Goal: Task Accomplishment & Management: Use online tool/utility

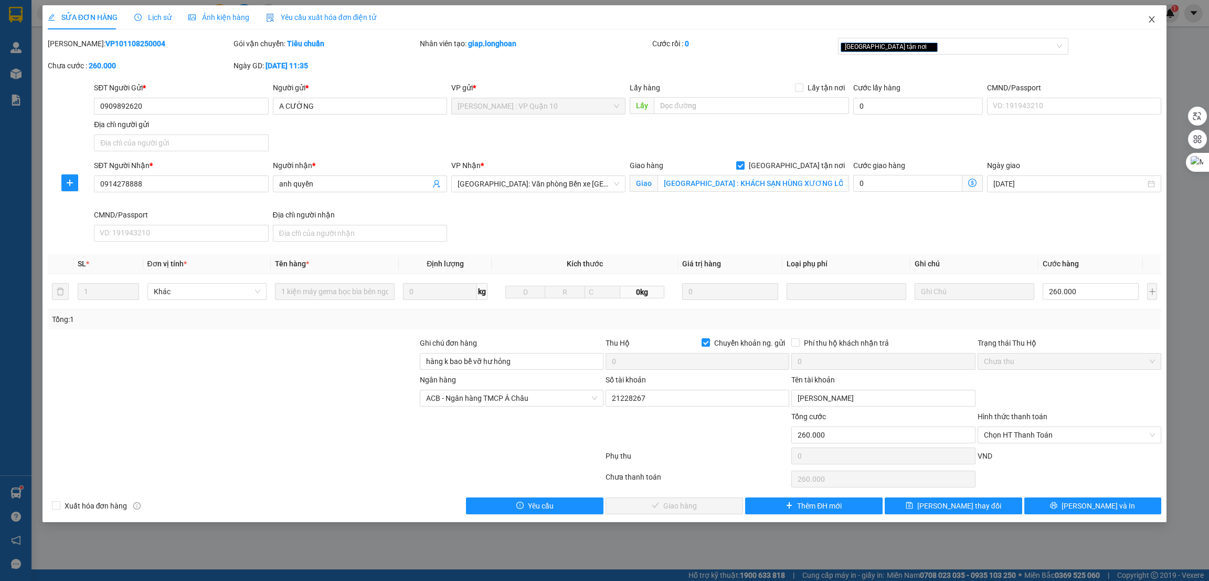
click at [1152, 22] on icon "close" at bounding box center [1152, 19] width 8 height 8
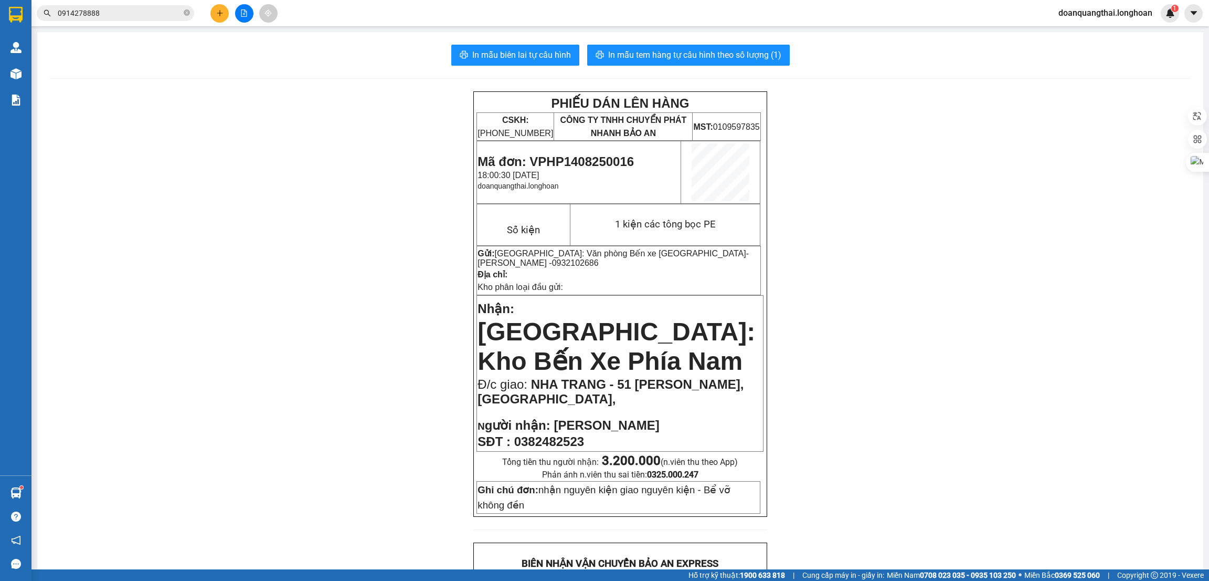
click at [114, 17] on input "0914278888" at bounding box center [120, 13] width 124 height 12
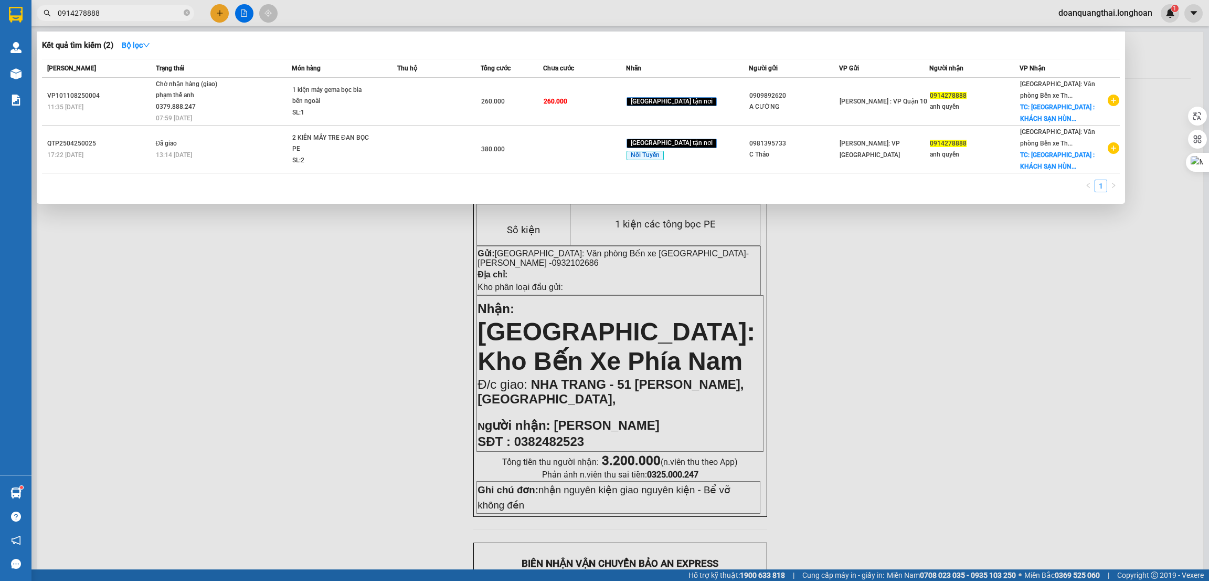
click at [114, 17] on input "0914278888" at bounding box center [120, 13] width 124 height 12
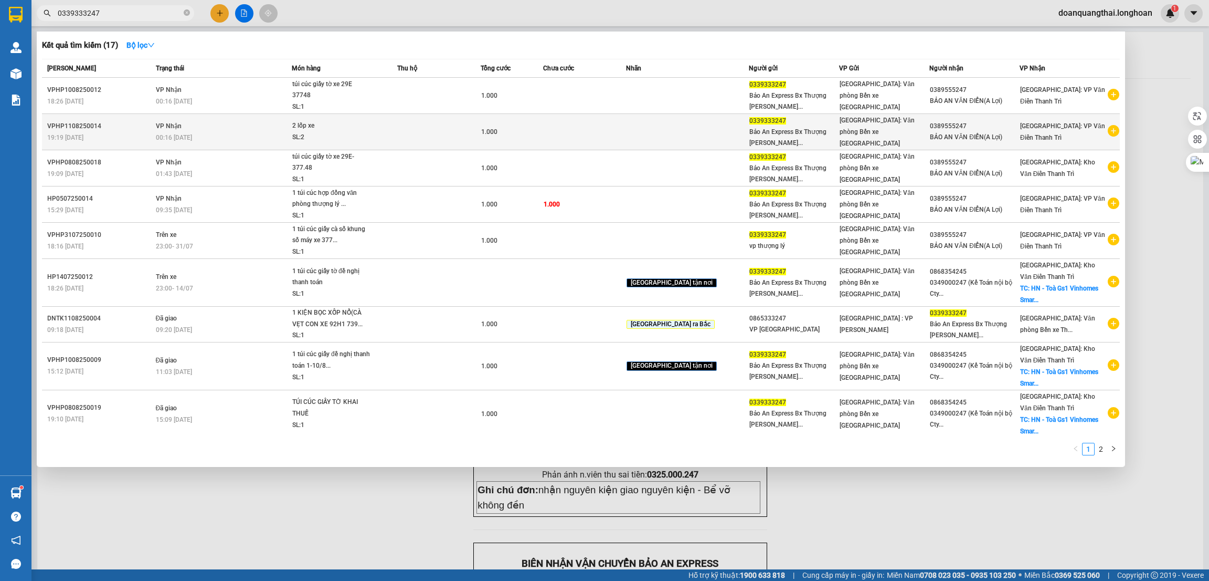
type input "0339333247"
click at [1108, 132] on icon "plus-circle" at bounding box center [1114, 131] width 12 height 12
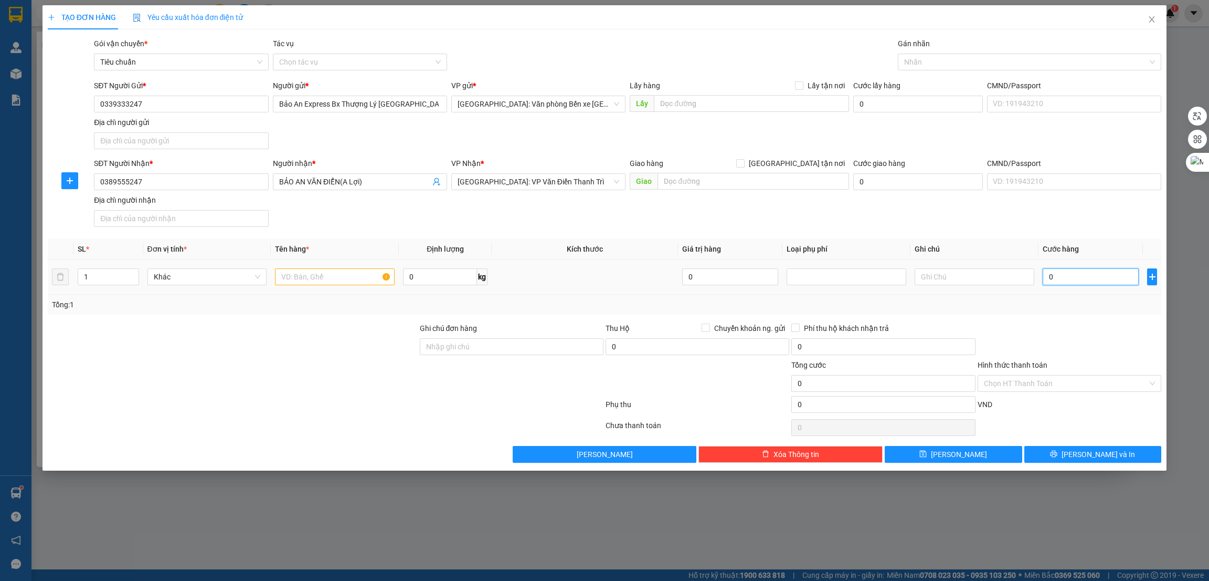
click at [1076, 281] on input "0" at bounding box center [1091, 276] width 96 height 17
type input "1"
click at [1071, 357] on div at bounding box center [1070, 340] width 186 height 37
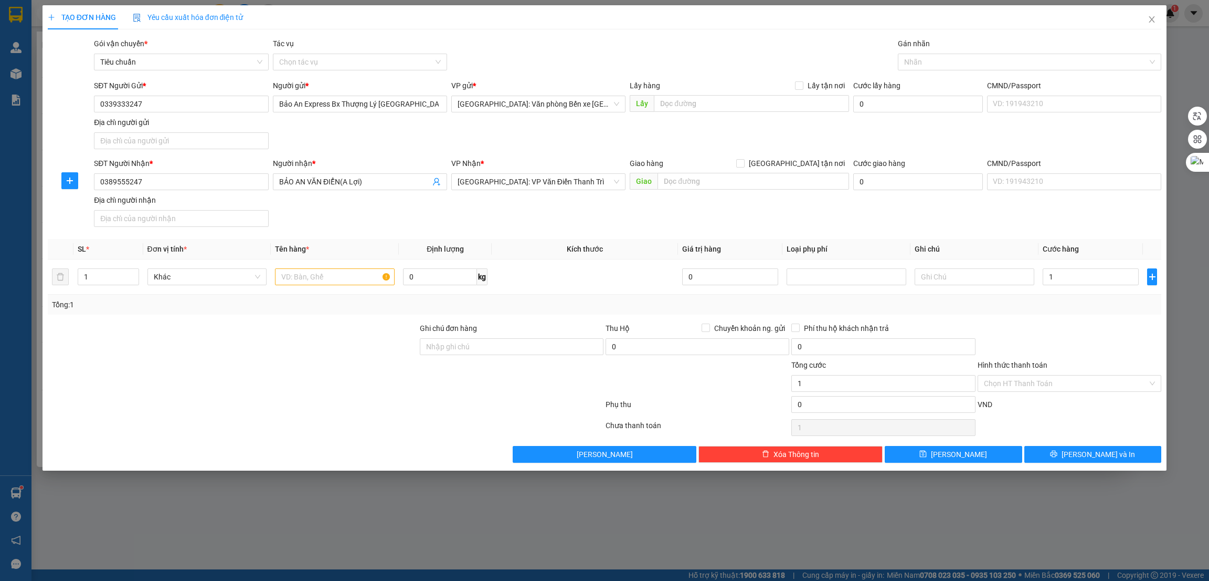
type input "1.000"
click at [1069, 385] on input "Hình thức thanh toán" at bounding box center [1066, 383] width 164 height 16
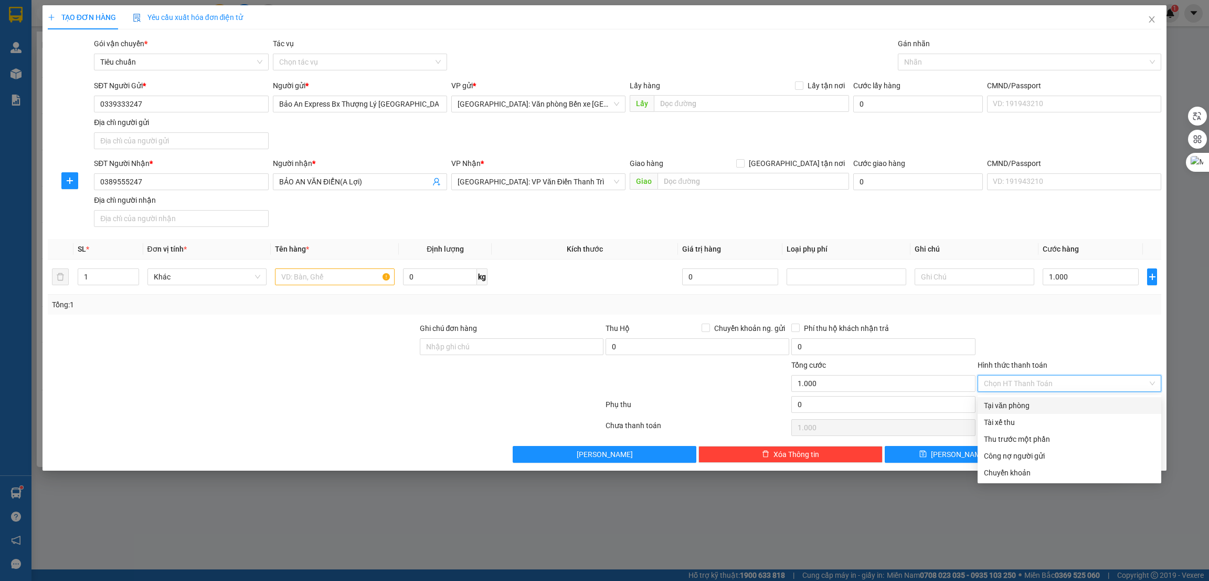
click at [1051, 403] on div "Tại văn phòng" at bounding box center [1069, 405] width 171 height 12
type input "0"
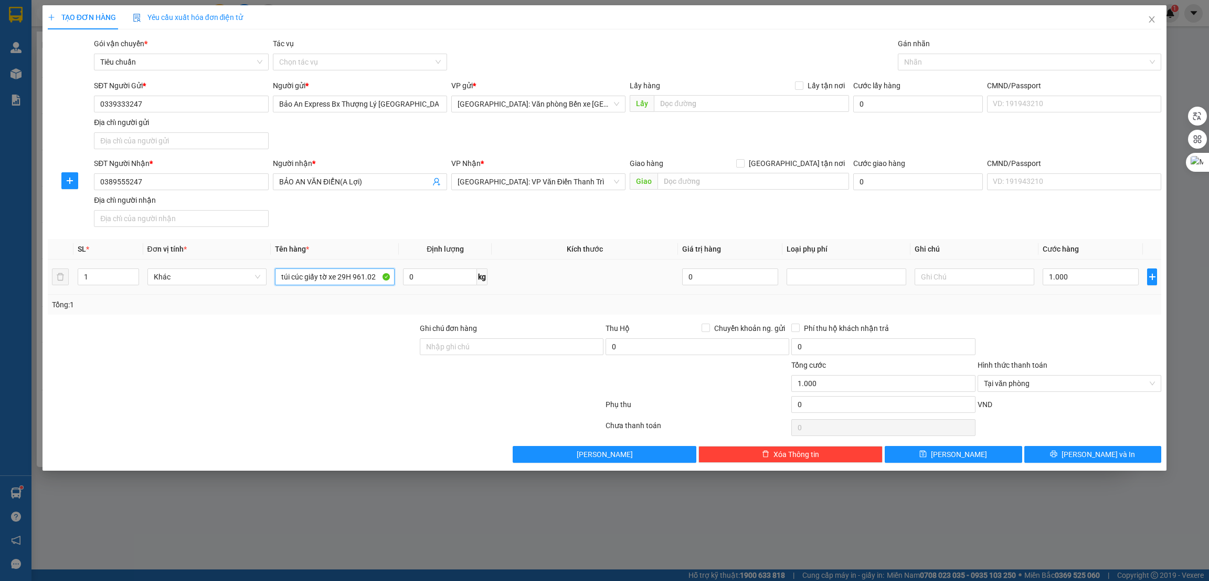
click at [330, 272] on input "túi cúc giấy tờ xe 29H 961.02" at bounding box center [335, 276] width 120 height 17
type input "túi cúc giấy tờ xe 29H 961.02"
click at [347, 359] on div at bounding box center [233, 340] width 372 height 37
click at [502, 346] on input "Ghi chú đơn hàng" at bounding box center [512, 346] width 184 height 17
click at [298, 359] on div at bounding box center [233, 340] width 372 height 37
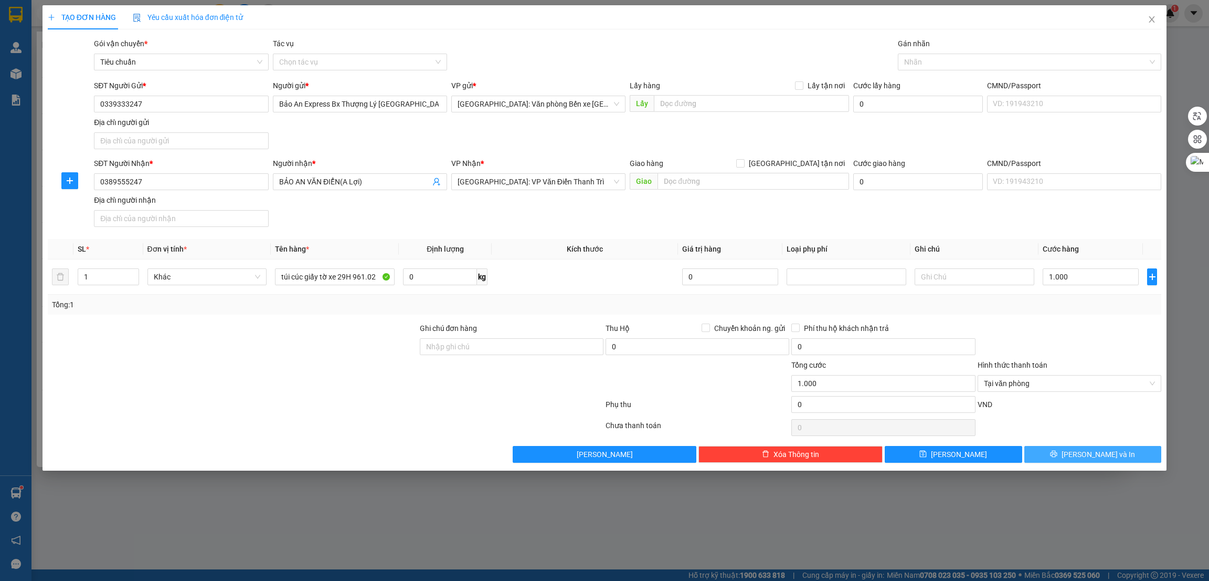
click at [1070, 454] on button "[PERSON_NAME] và In" at bounding box center [1094, 454] width 138 height 17
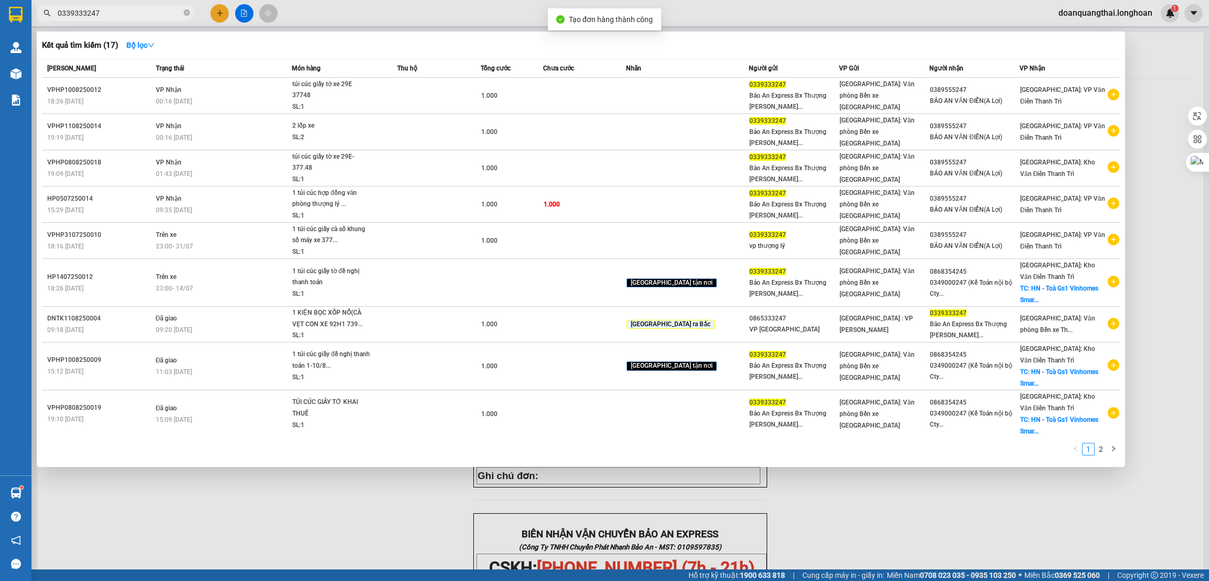
click at [335, 517] on div at bounding box center [604, 290] width 1209 height 581
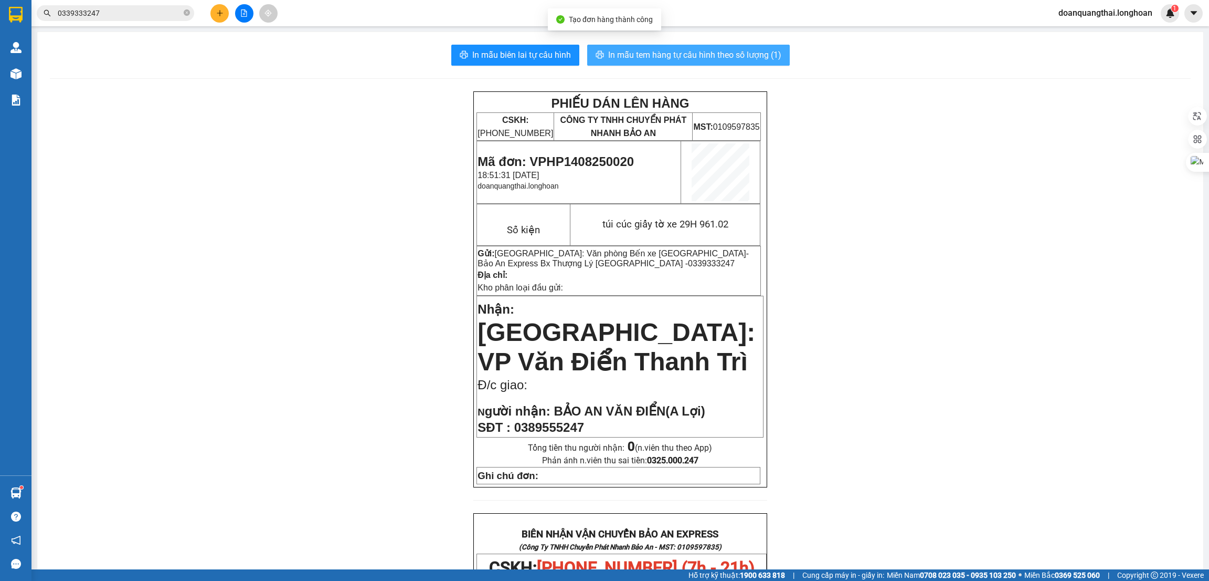
click at [645, 57] on span "In mẫu tem hàng tự cấu hình theo số lượng (1)" at bounding box center [694, 54] width 173 height 13
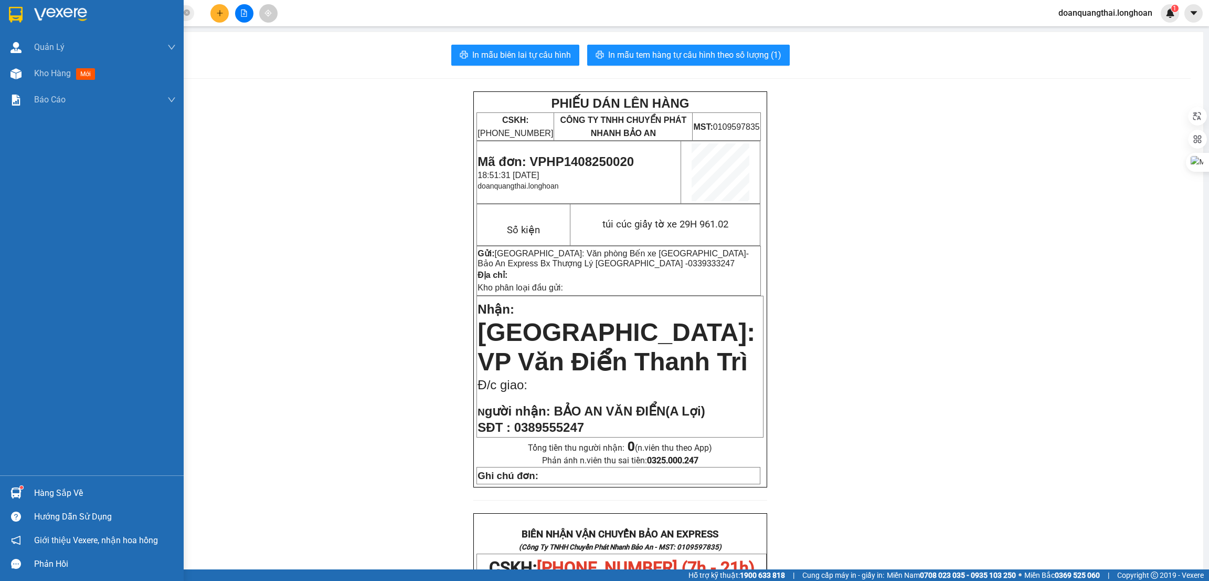
click at [23, 9] on div at bounding box center [16, 14] width 18 height 18
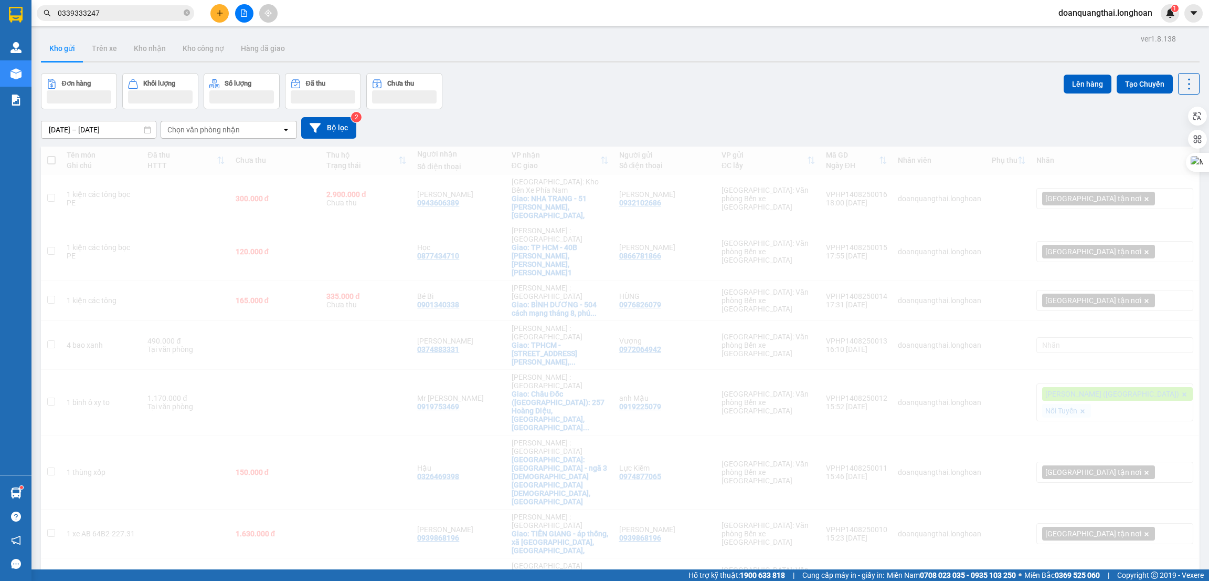
click at [1126, 80] on button "Tạo Chuyến" at bounding box center [1145, 84] width 56 height 19
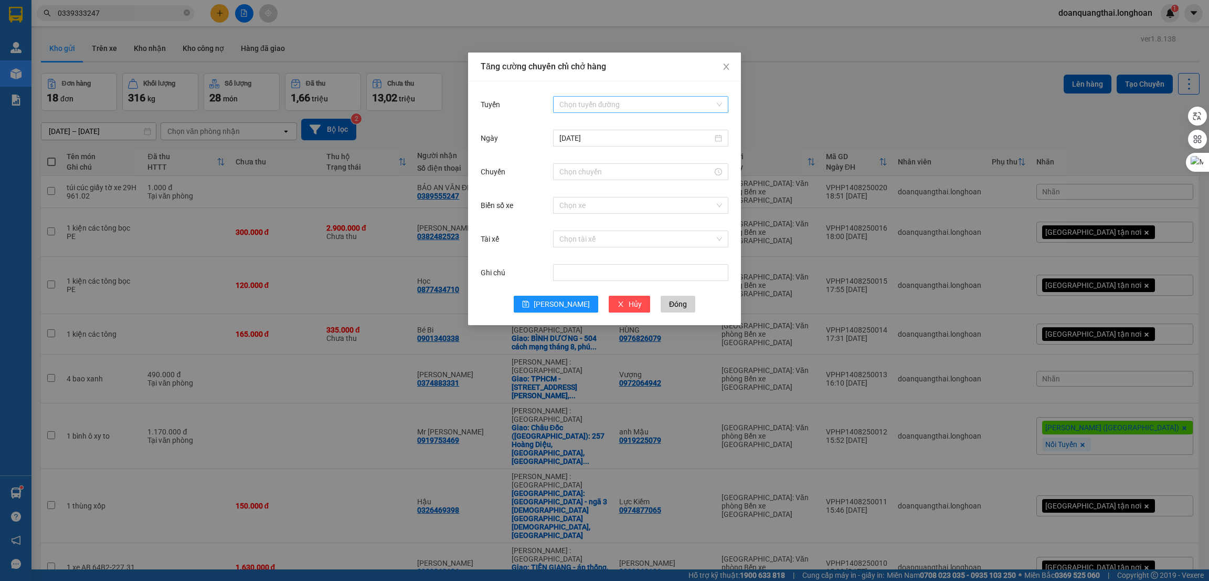
click at [598, 105] on input "Tuyến" at bounding box center [637, 105] width 155 height 16
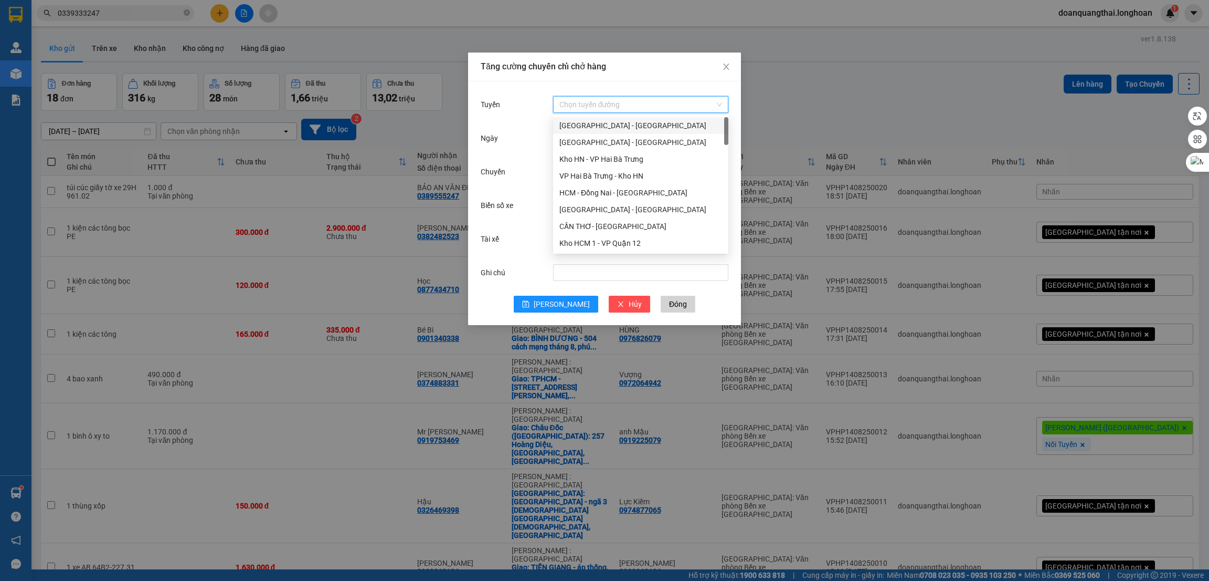
click at [600, 123] on div "[GEOGRAPHIC_DATA] - [GEOGRAPHIC_DATA]" at bounding box center [641, 126] width 163 height 12
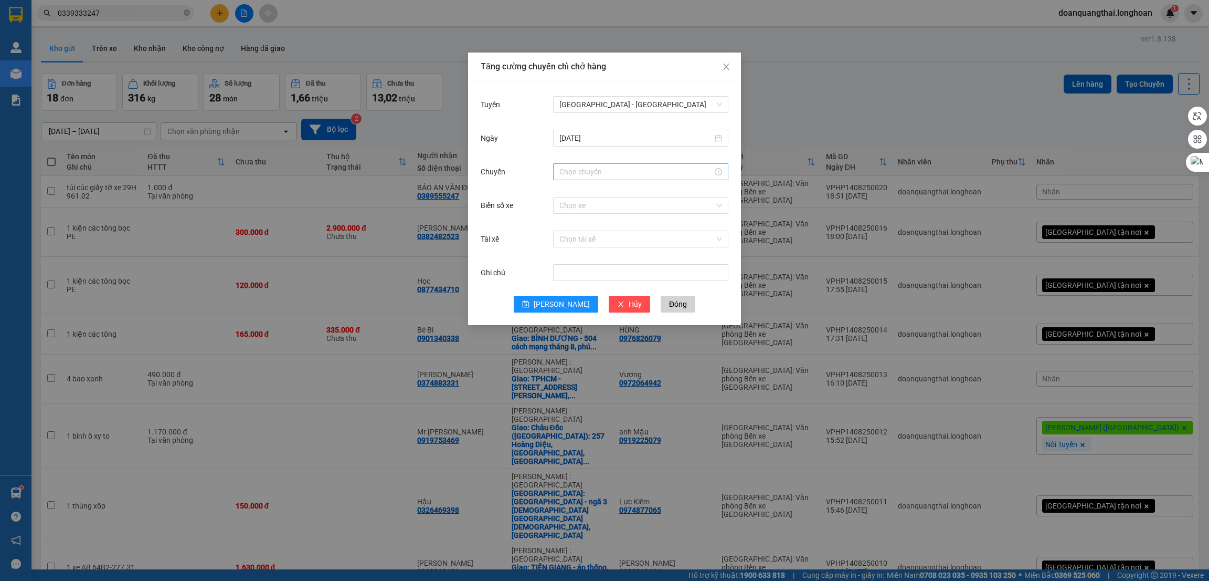
click at [599, 164] on div at bounding box center [640, 171] width 175 height 17
click at [565, 212] on div "23" at bounding box center [567, 214] width 29 height 15
type input "23:00"
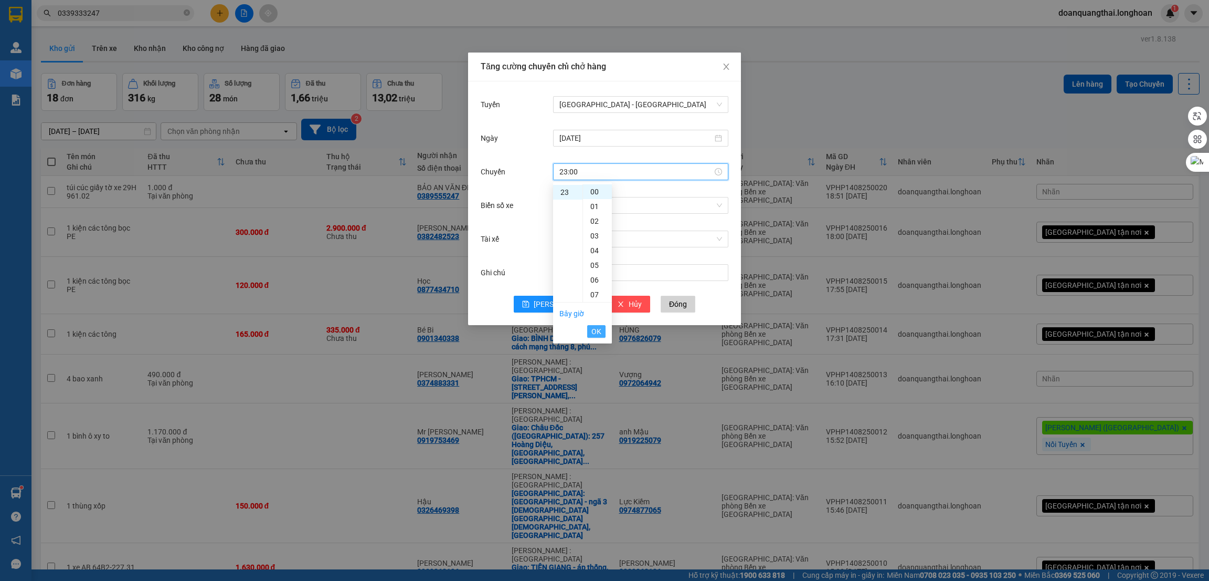
click at [594, 329] on span "OK" at bounding box center [597, 331] width 10 height 12
click at [565, 305] on span "[PERSON_NAME]" at bounding box center [562, 304] width 56 height 12
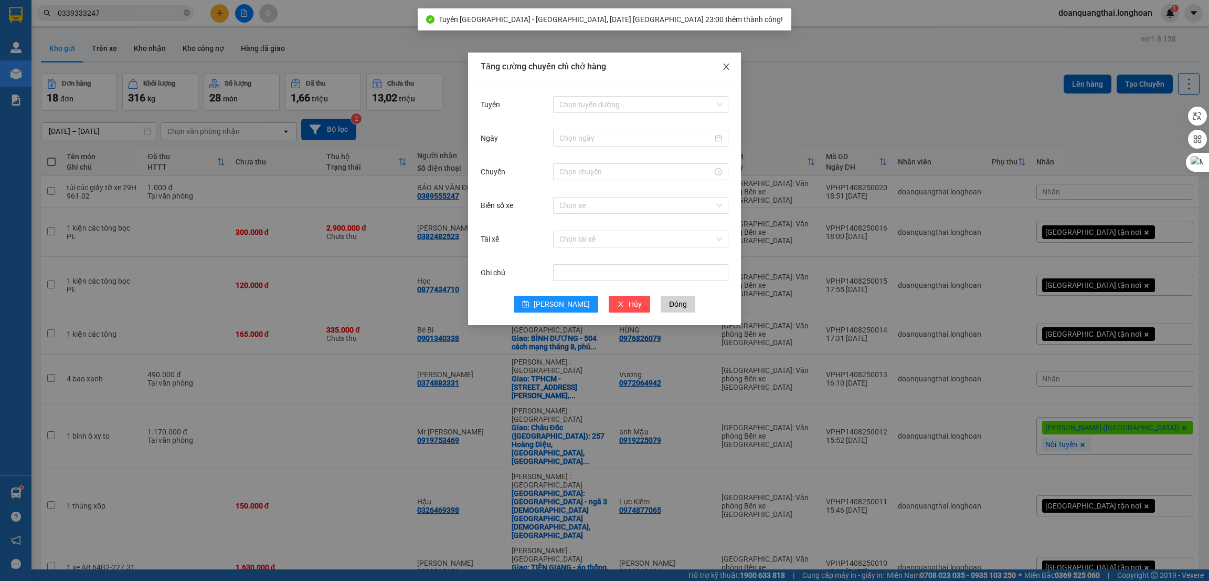
click at [725, 70] on icon "close" at bounding box center [726, 66] width 8 height 8
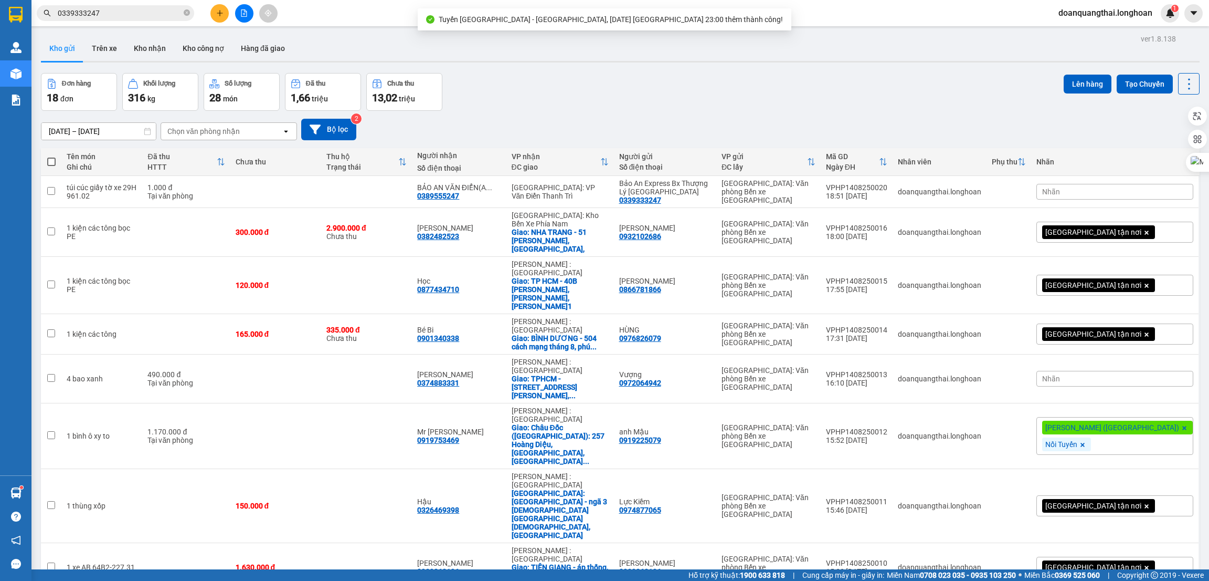
click at [51, 160] on span at bounding box center [51, 161] width 8 height 8
click at [51, 156] on input "checkbox" at bounding box center [51, 156] width 0 height 0
checkbox input "true"
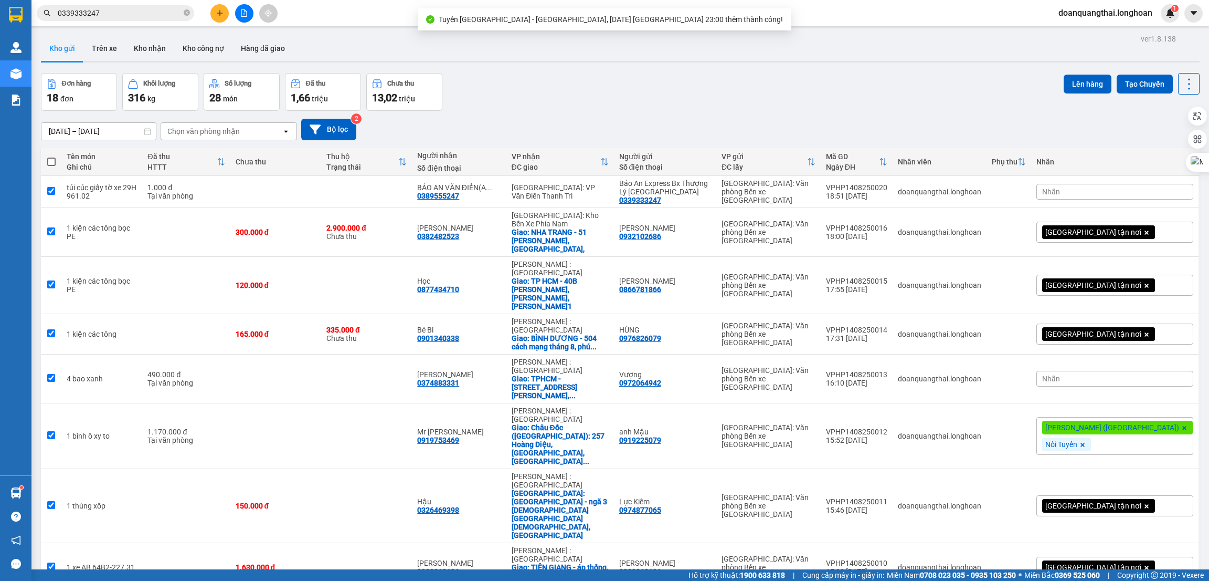
checkbox input "true"
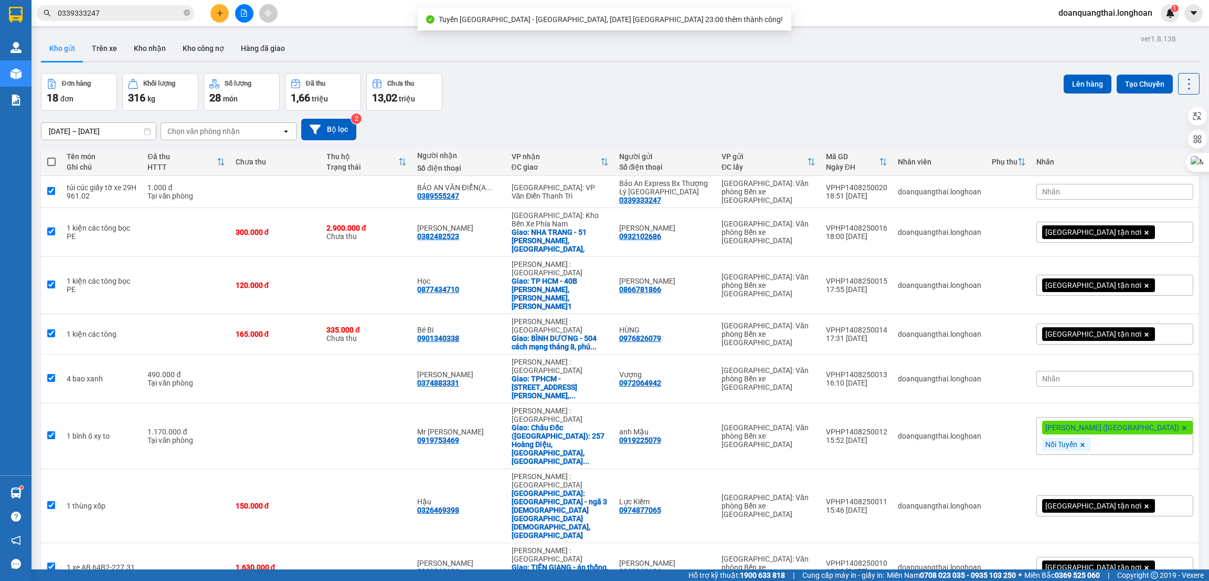
checkbox input "true"
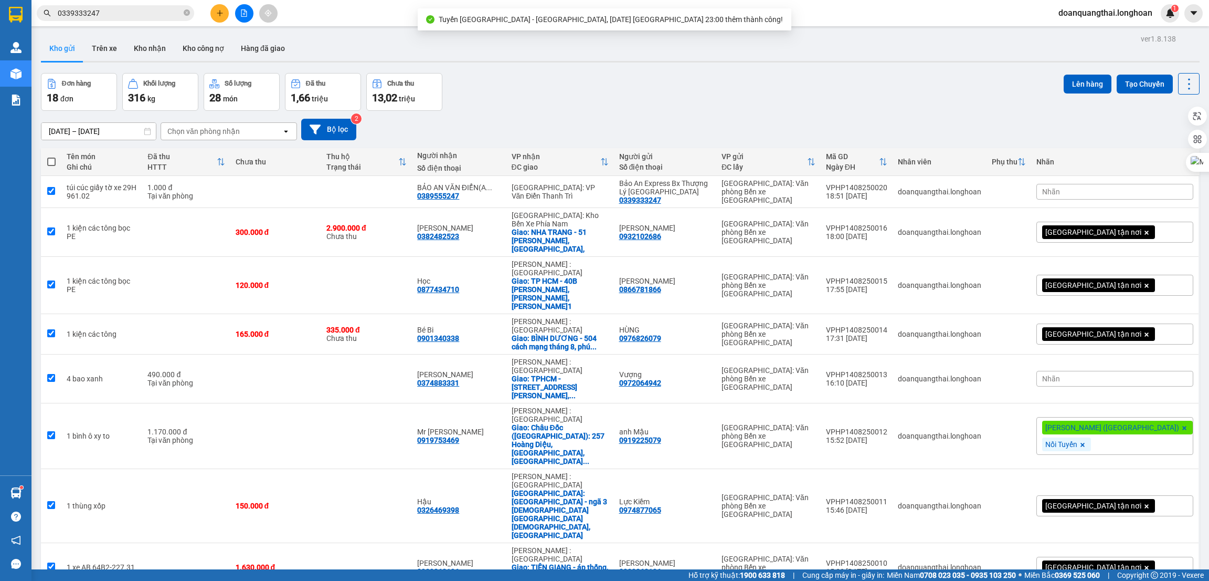
checkbox input "true"
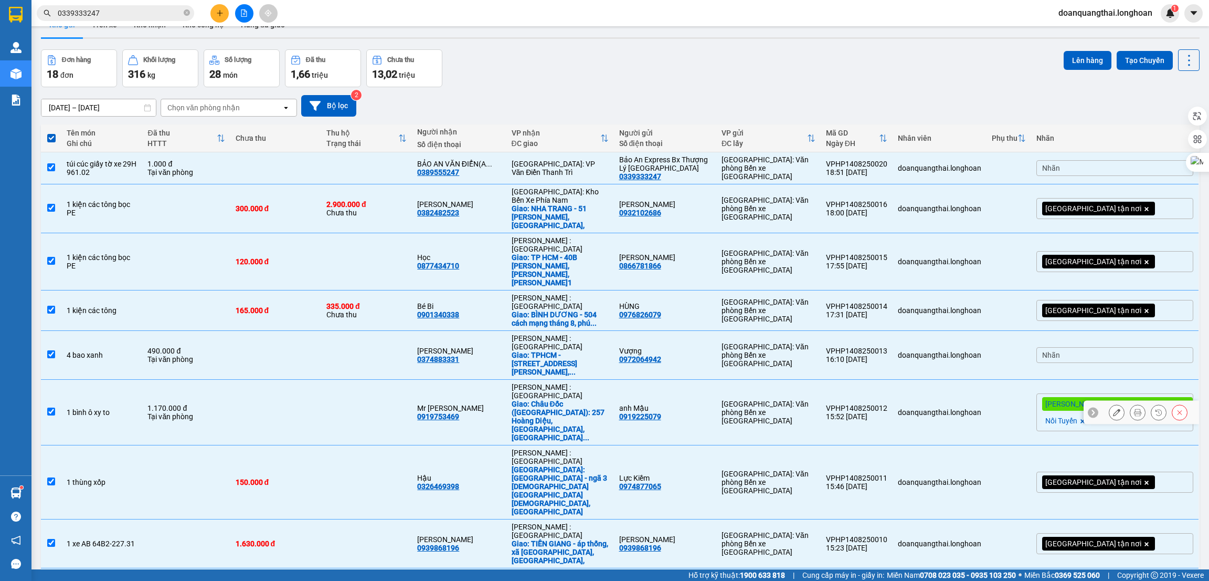
scroll to position [0, 0]
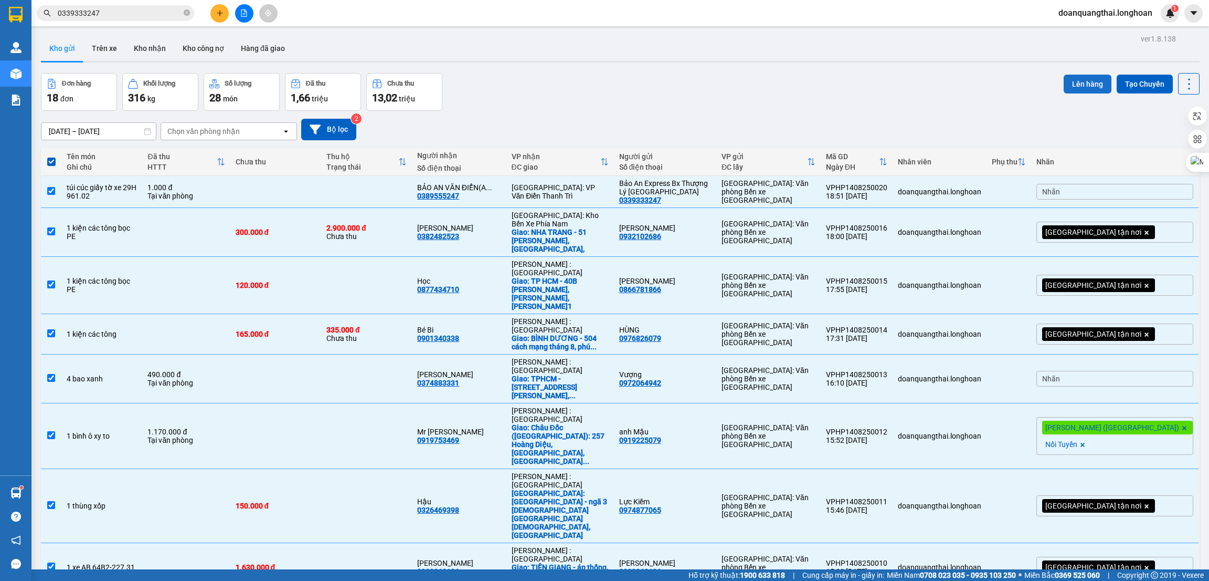
click at [1081, 86] on button "Lên hàng" at bounding box center [1088, 84] width 48 height 19
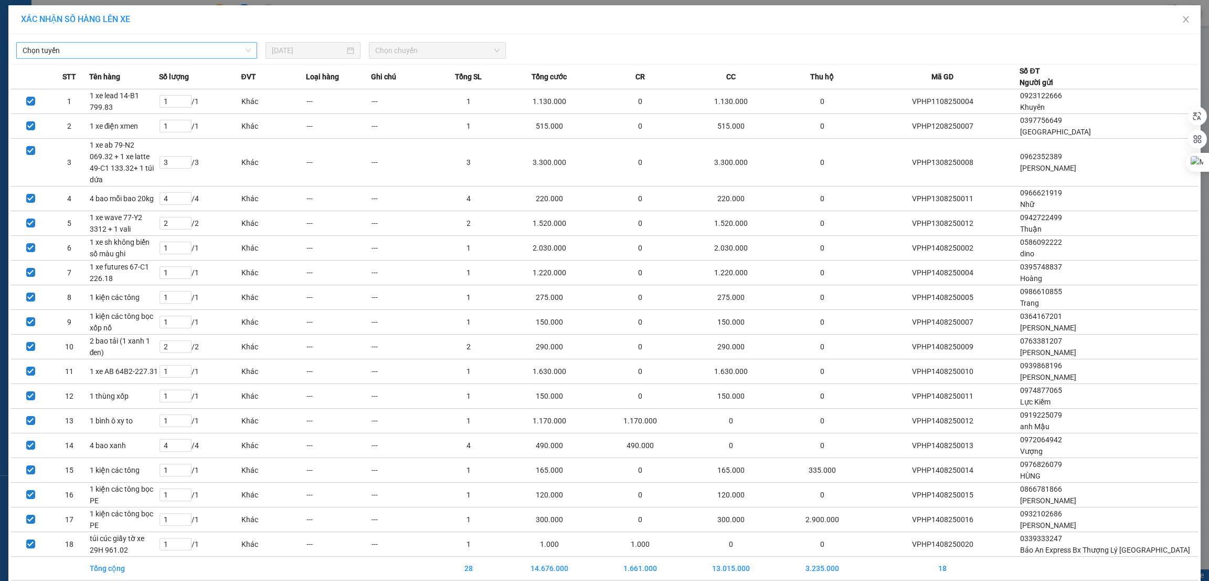
click at [159, 48] on span "Chọn tuyến" at bounding box center [137, 51] width 228 height 16
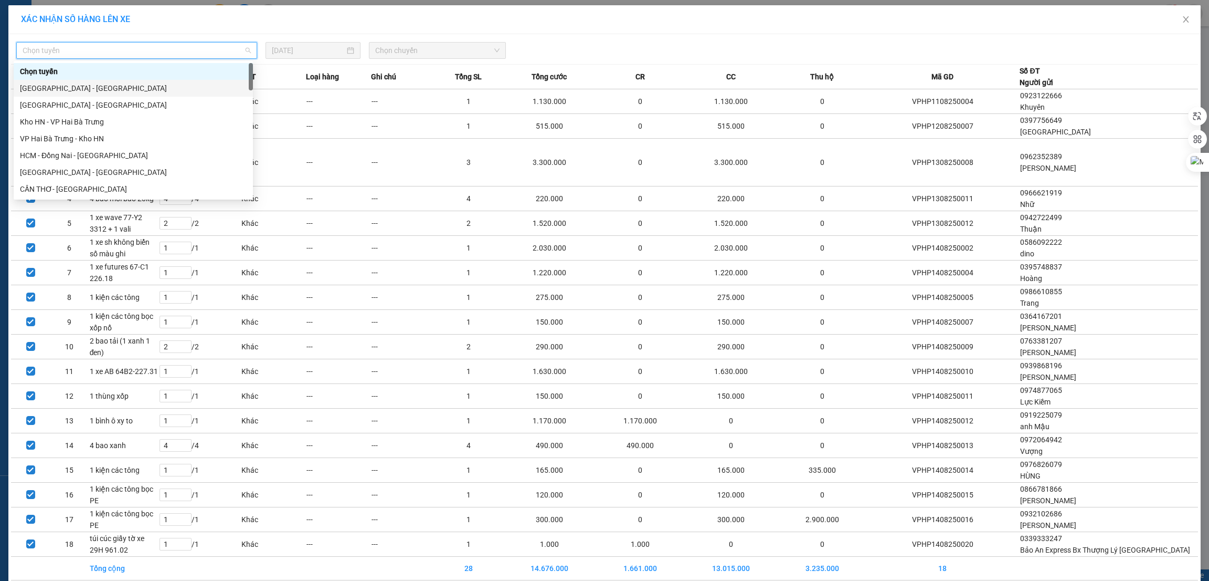
click at [90, 90] on div "[GEOGRAPHIC_DATA] - [GEOGRAPHIC_DATA]" at bounding box center [133, 88] width 227 height 12
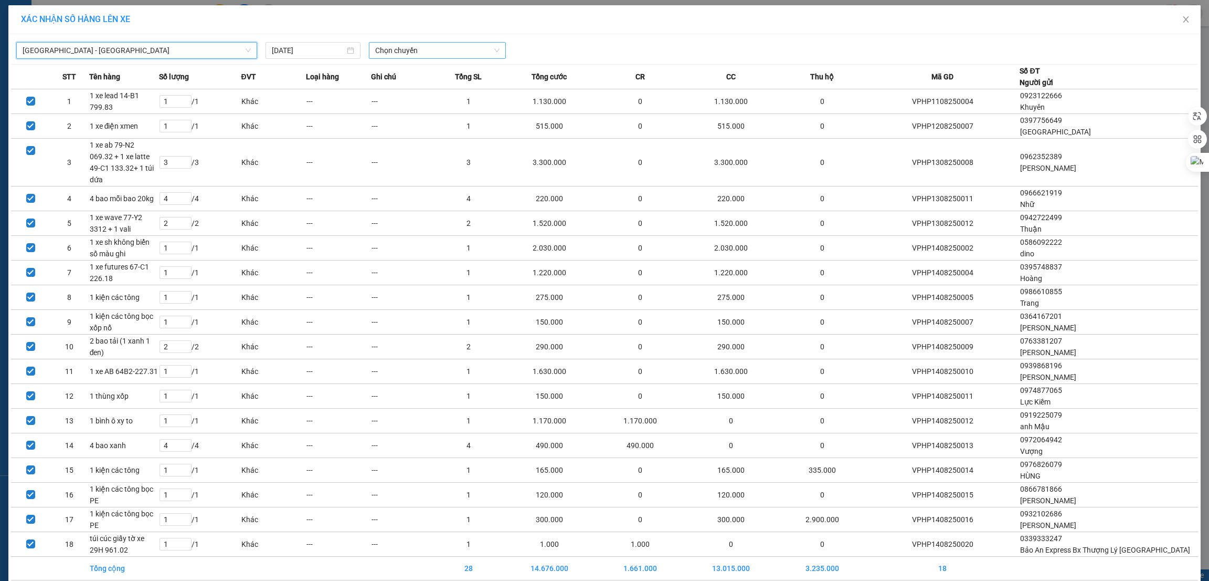
click at [420, 51] on span "Chọn chuyến" at bounding box center [437, 51] width 124 height 16
click at [399, 88] on div "23:00 (TC)" at bounding box center [412, 88] width 82 height 12
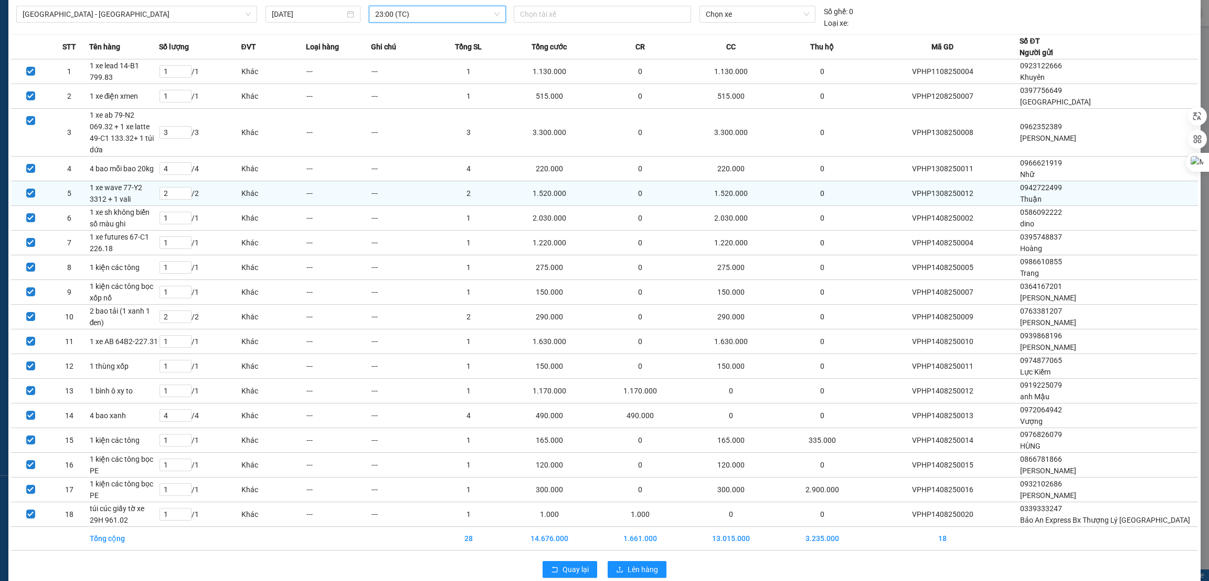
scroll to position [55, 0]
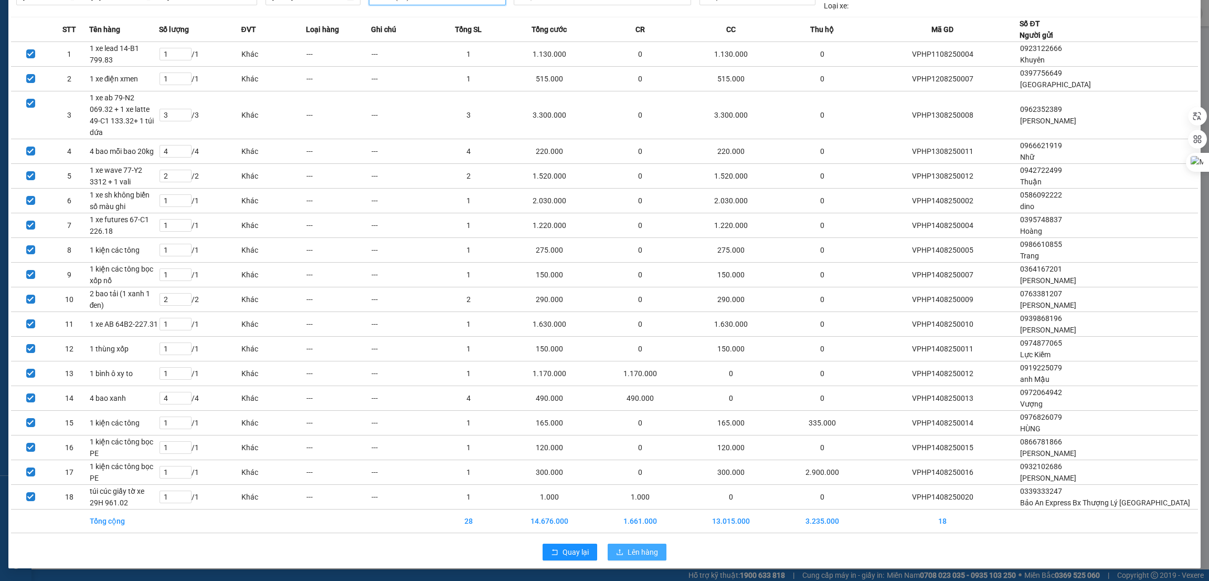
click at [620, 554] on button "Lên hàng" at bounding box center [637, 551] width 59 height 17
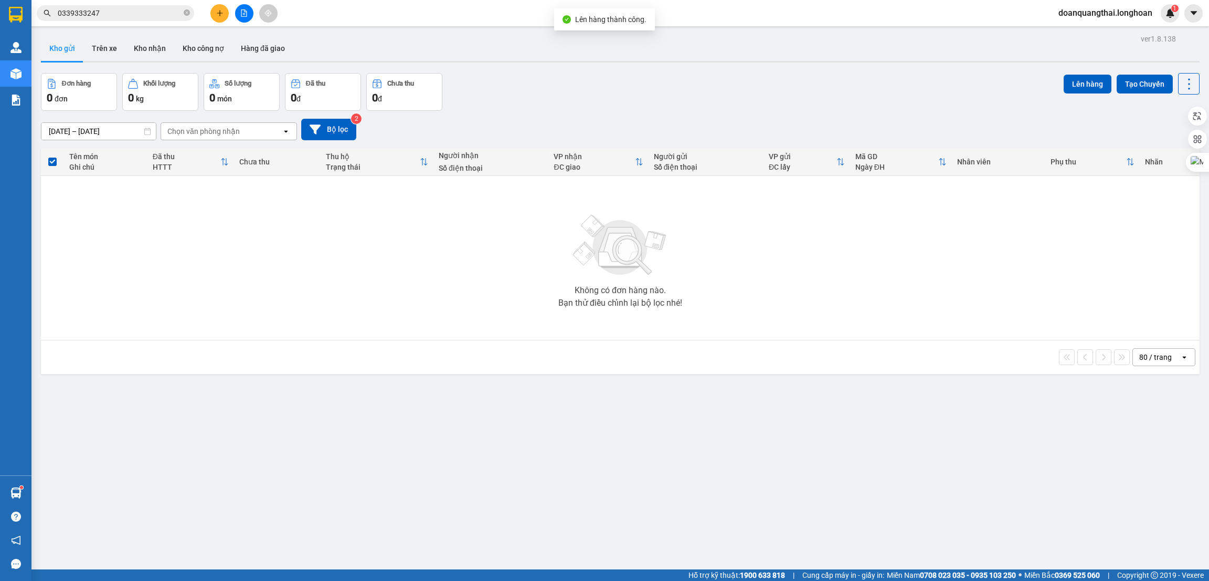
click at [658, 96] on div "Đơn hàng 0 đơn Khối lượng 0 kg Số lượng 0 món Đã thu 0 đ Chưa thu 0 đ Lên hàng …" at bounding box center [620, 92] width 1159 height 38
